Goal: Information Seeking & Learning: Learn about a topic

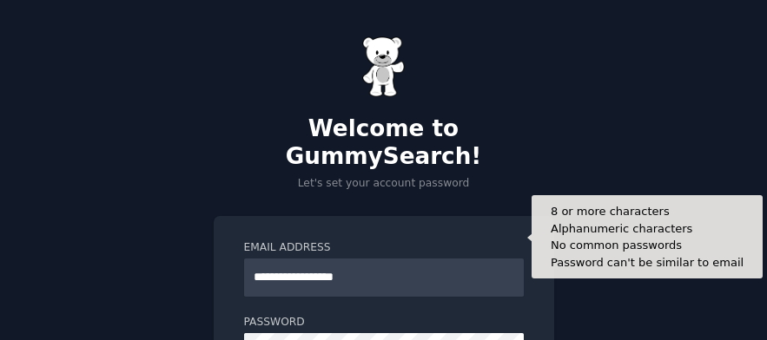
scroll to position [87, 0]
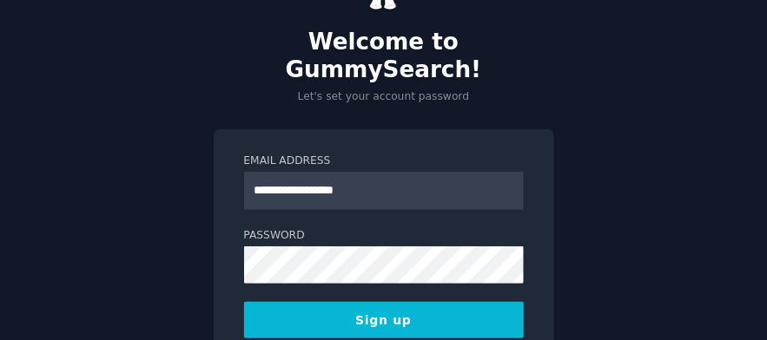
click at [244, 302] on button "Sign up" at bounding box center [384, 320] width 280 height 36
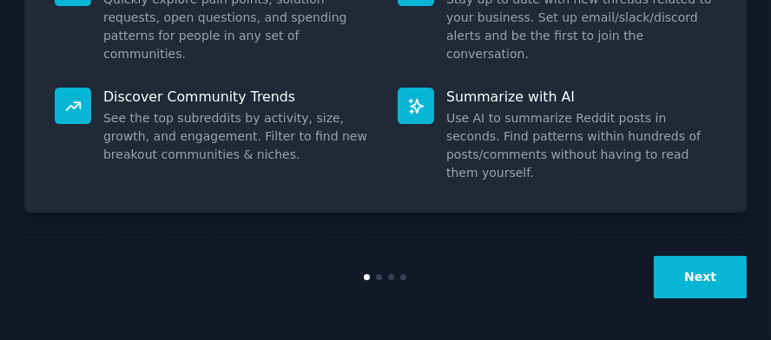
click at [684, 279] on button "Next" at bounding box center [700, 277] width 93 height 43
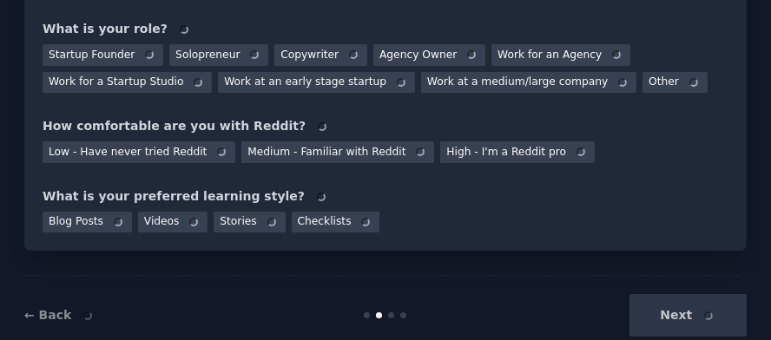
scroll to position [281, 0]
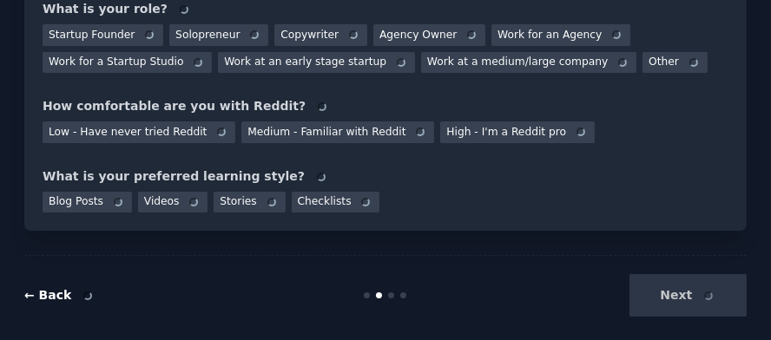
click at [30, 288] on link "← Back" at bounding box center [59, 295] width 71 height 14
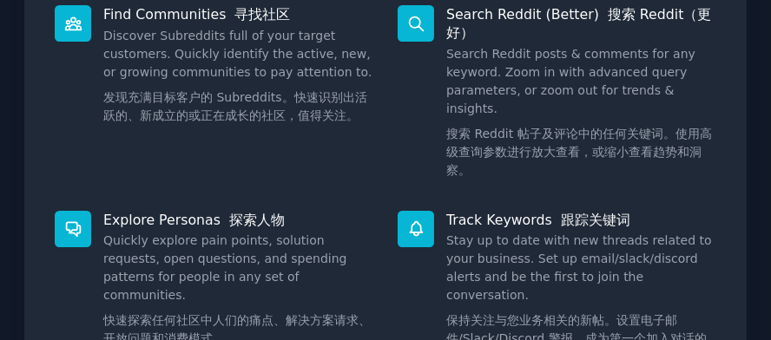
scroll to position [454, 0]
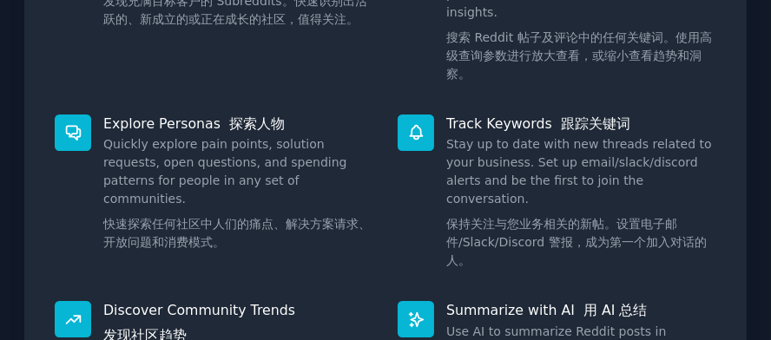
drag, startPoint x: 158, startPoint y: 188, endPoint x: 320, endPoint y: 193, distance: 161.6
click at [320, 217] on font "快速探索任何社区中人们的痛点、解决方案请求、开放问题和消费模式。" at bounding box center [236, 233] width 267 height 32
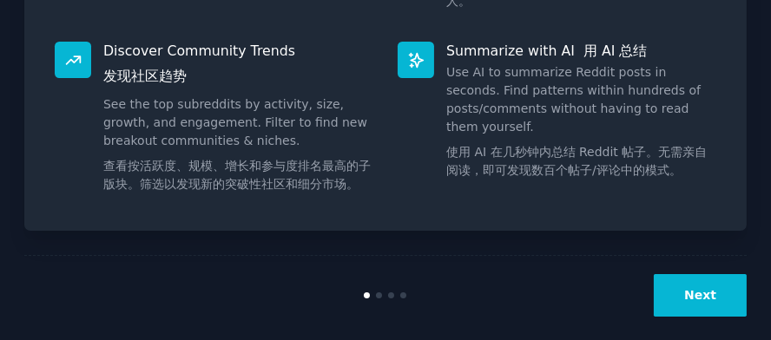
click at [720, 279] on button "Next" at bounding box center [700, 295] width 93 height 43
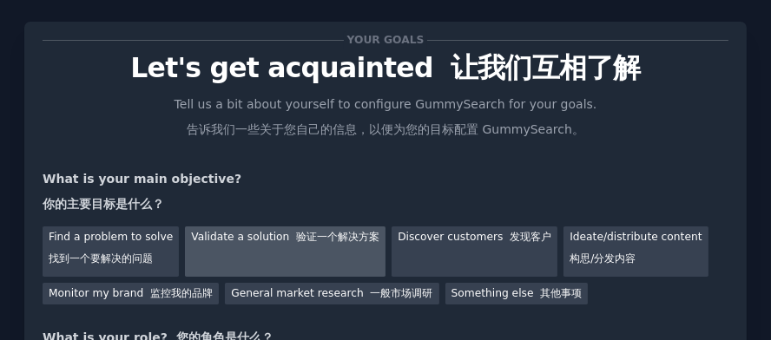
scroll to position [87, 0]
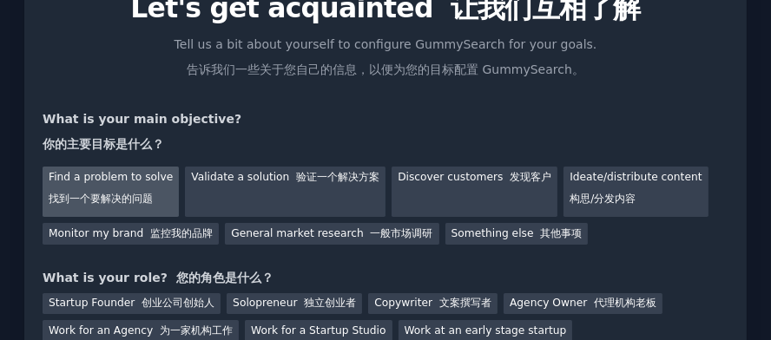
click at [111, 193] on font "找到一个要解决的问题" at bounding box center [101, 199] width 104 height 12
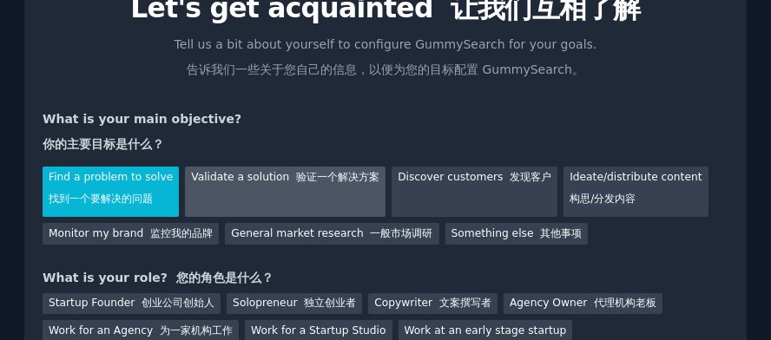
click at [287, 188] on div "Validate a solution 验证一个解决方案" at bounding box center [285, 192] width 201 height 50
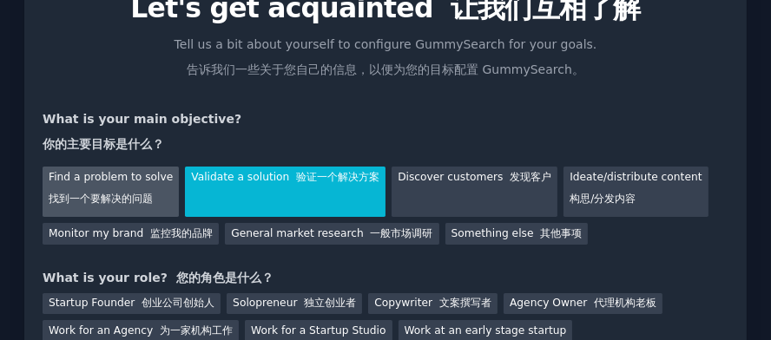
click at [96, 187] on div "Find a problem to solve 找到一个要解决的问题" at bounding box center [111, 192] width 136 height 50
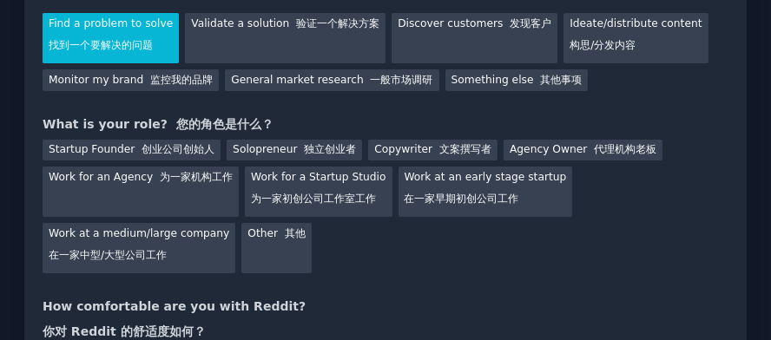
scroll to position [261, 0]
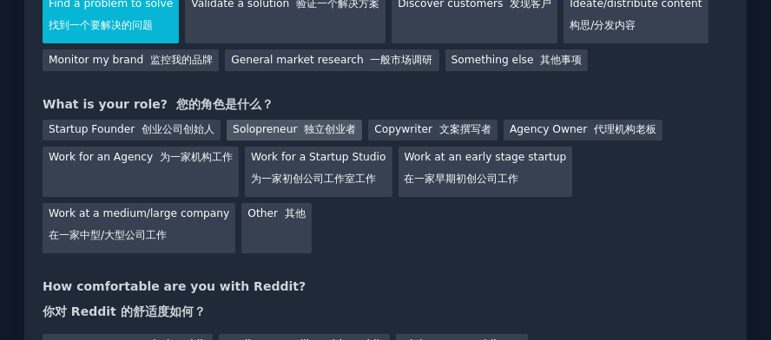
click at [307, 132] on font "独立创业者" at bounding box center [330, 129] width 52 height 12
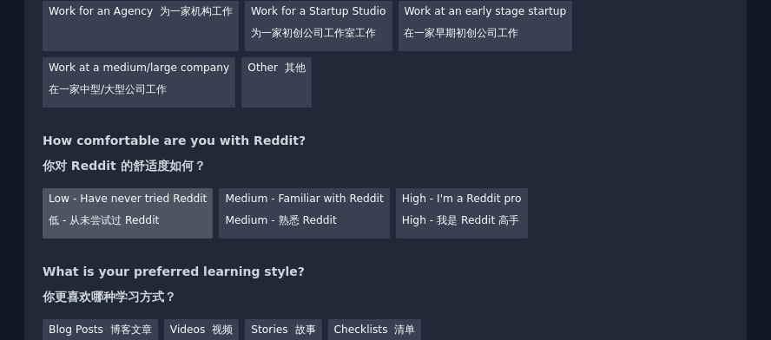
scroll to position [434, 0]
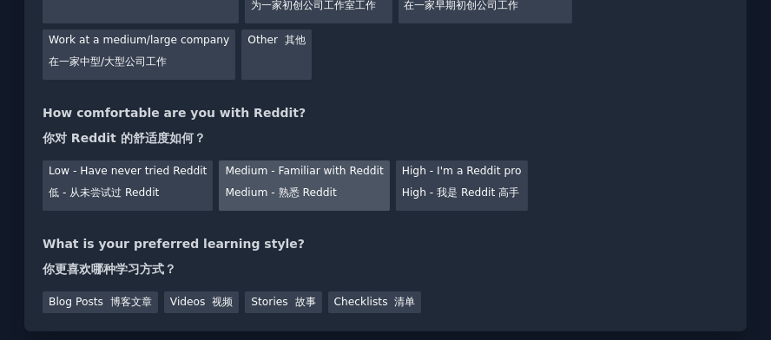
click at [330, 182] on div "Medium - Familiar with Reddit Medium - 熟悉 Reddit" at bounding box center [304, 186] width 170 height 50
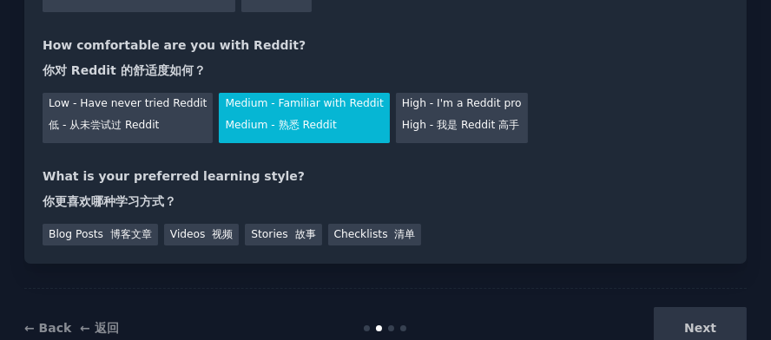
scroll to position [521, 0]
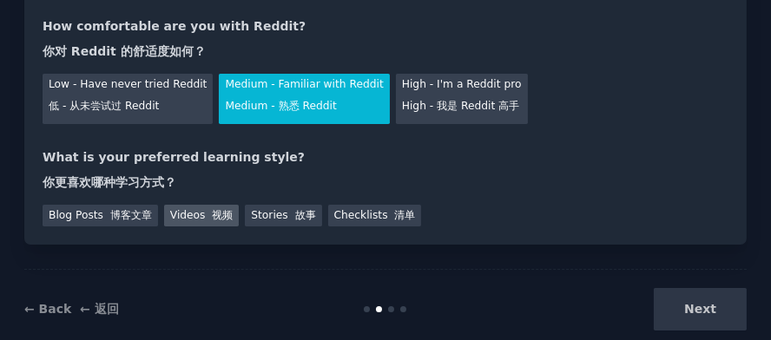
drag, startPoint x: 120, startPoint y: 217, endPoint x: 187, endPoint y: 211, distance: 67.1
click at [119, 216] on font "博客文章" at bounding box center [131, 215] width 42 height 12
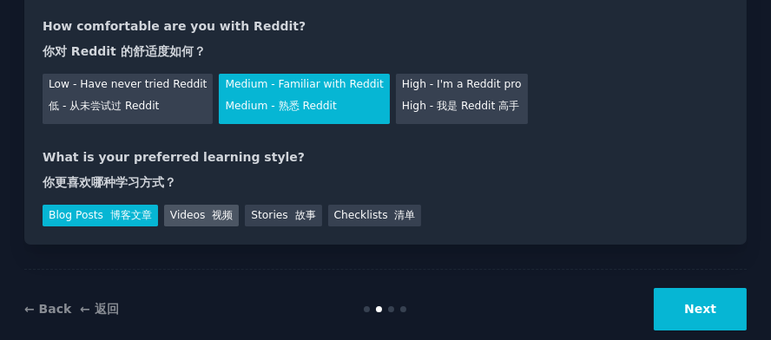
click at [190, 211] on div "Videos 视频" at bounding box center [202, 216] width 76 height 22
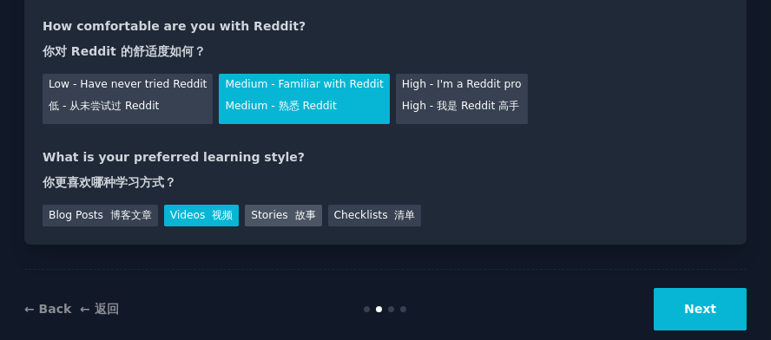
click at [245, 213] on div "Stories 故事" at bounding box center [283, 216] width 76 height 22
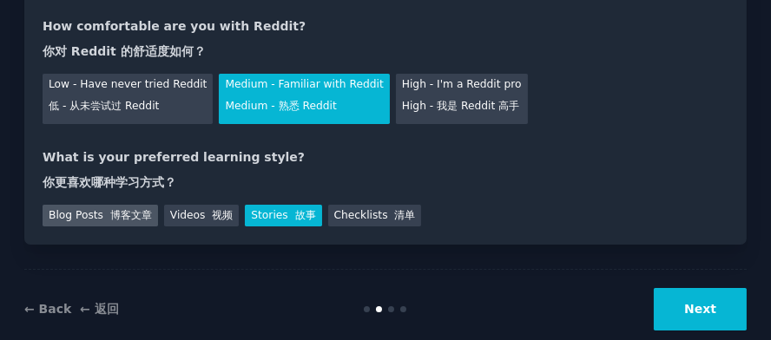
click at [142, 216] on font "博客文章" at bounding box center [131, 215] width 42 height 12
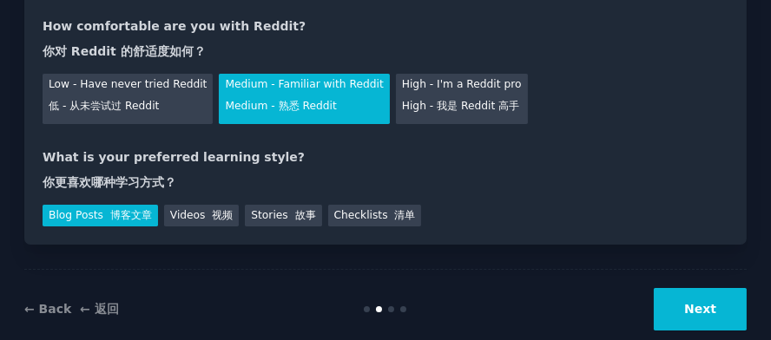
click at [687, 298] on button "Next" at bounding box center [700, 309] width 93 height 43
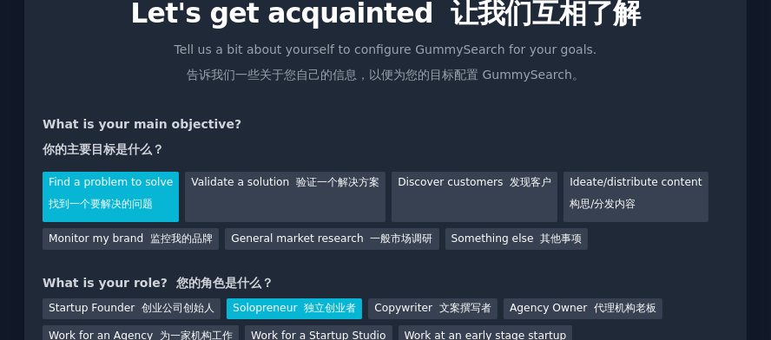
scroll to position [0, 0]
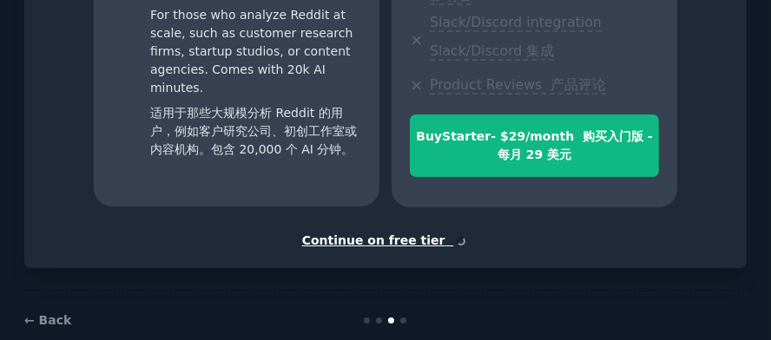
scroll to position [828, 0]
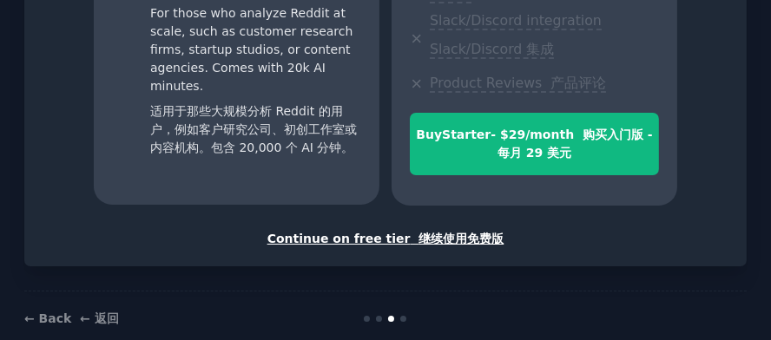
click at [378, 238] on div "Continue on free tier 继续使用免费版" at bounding box center [386, 239] width 686 height 18
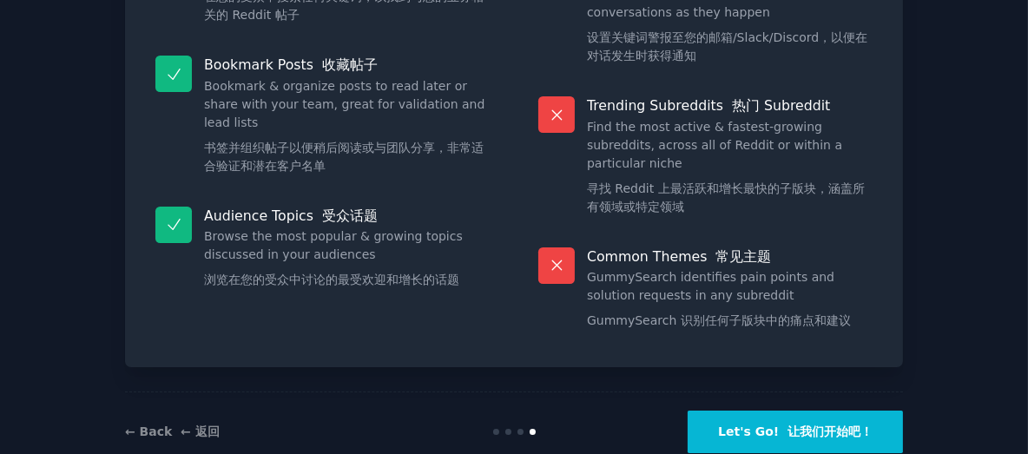
scroll to position [567, 0]
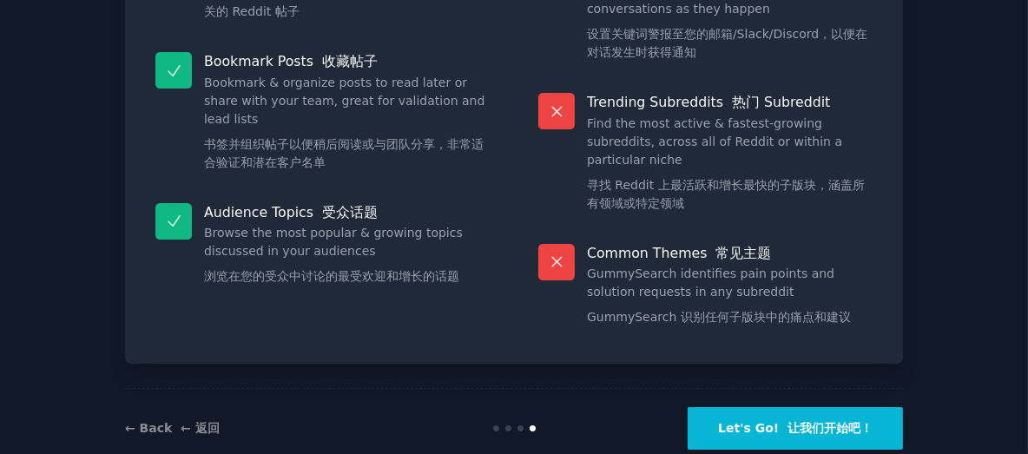
click at [770, 340] on button "Let's Go! 让我们开始吧！" at bounding box center [795, 428] width 215 height 43
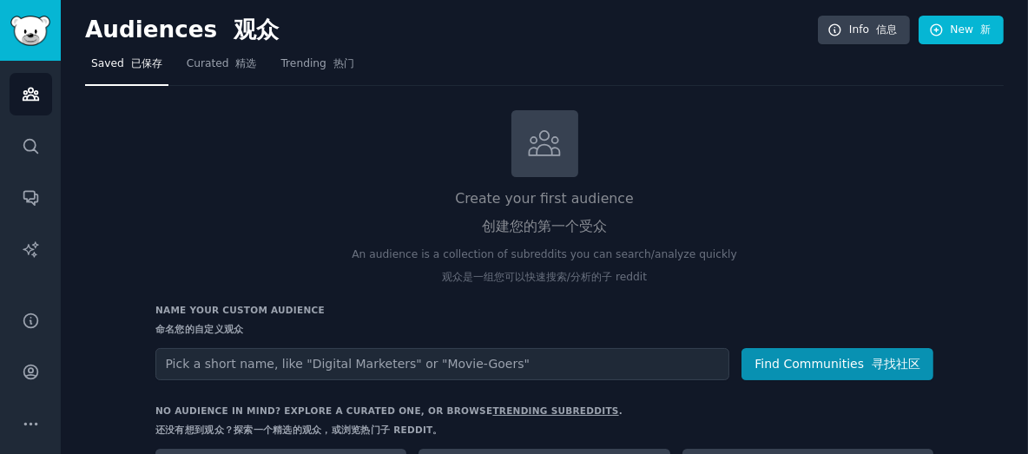
drag, startPoint x: 347, startPoint y: 238, endPoint x: 372, endPoint y: 217, distance: 32.7
click at [347, 238] on h2 "Create your first audience 创建您的第一个受众" at bounding box center [544, 216] width 778 height 56
